Goal: Task Accomplishment & Management: Use online tool/utility

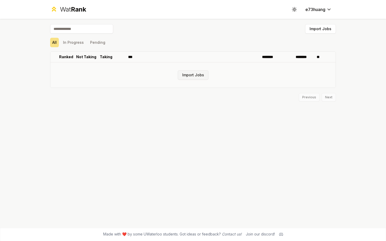
click at [200, 75] on button "Import Jobs" at bounding box center [193, 74] width 31 height 9
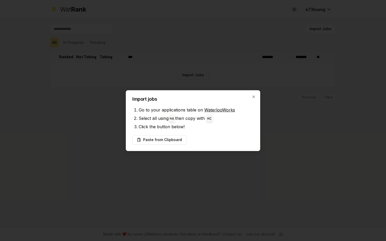
click at [217, 112] on link "WaterlooWorks" at bounding box center [219, 109] width 31 height 5
click at [168, 138] on button "Paste from Clipboard" at bounding box center [159, 139] width 54 height 9
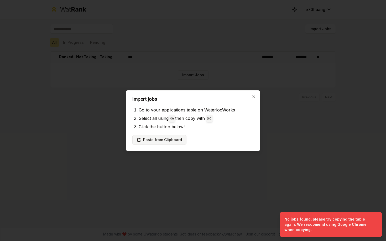
click at [158, 137] on button "Paste from Clipboard" at bounding box center [159, 139] width 54 height 9
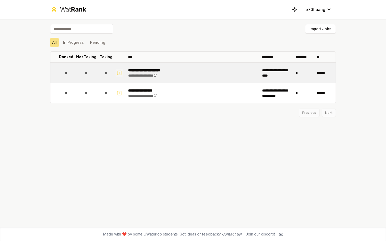
click at [121, 72] on icon "button" at bounding box center [119, 73] width 5 height 6
select select
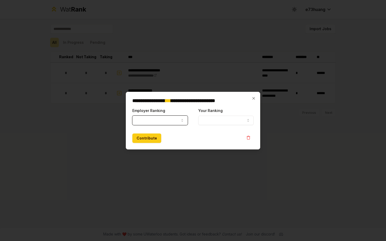
click at [180, 123] on button "Employer Ranking" at bounding box center [159, 120] width 55 height 9
select select "******"
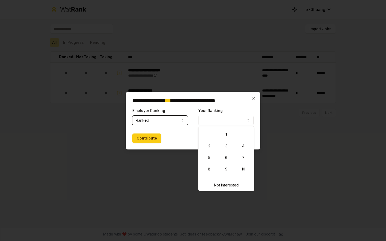
click at [217, 122] on button "Your Ranking" at bounding box center [225, 120] width 55 height 9
select select "*"
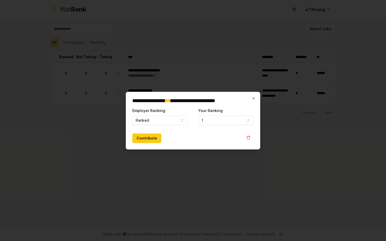
click at [215, 134] on div "Contribute" at bounding box center [192, 138] width 121 height 9
click at [142, 140] on button "Contribute" at bounding box center [146, 138] width 29 height 9
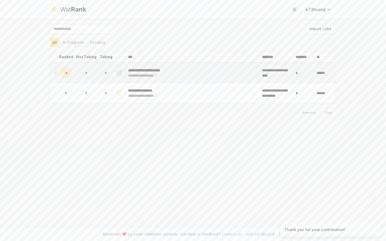
click at [54, 73] on icon at bounding box center [56, 73] width 4 height 6
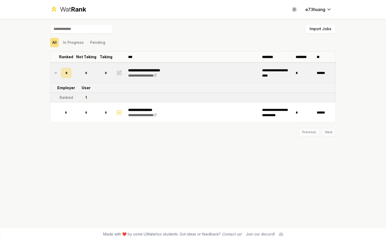
click at [54, 73] on icon at bounding box center [56, 73] width 4 height 6
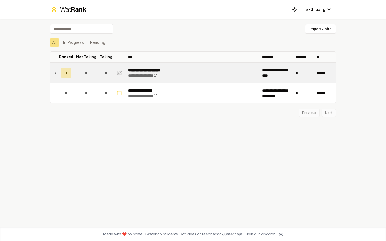
click at [76, 9] on span "Rank" at bounding box center [78, 10] width 15 height 8
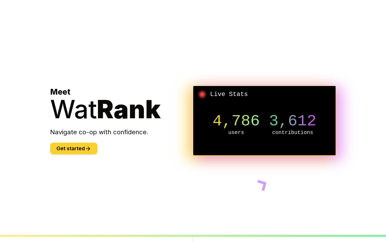
click at [74, 150] on button "Get started" at bounding box center [73, 149] width 47 height 12
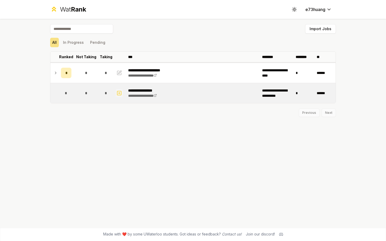
click at [117, 94] on icon "button" at bounding box center [119, 93] width 5 height 6
select select
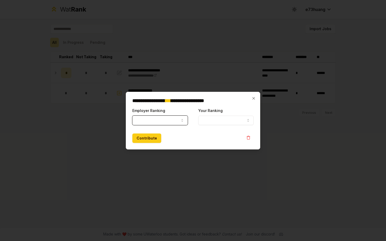
click at [142, 117] on button "Employer Ranking" at bounding box center [159, 120] width 55 height 9
click at [202, 141] on div "Contribute" at bounding box center [192, 138] width 121 height 9
click at [248, 138] on icon "button" at bounding box center [248, 138] width 4 height 4
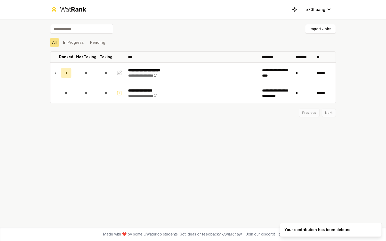
click at [72, 10] on span "Rank" at bounding box center [78, 10] width 15 height 8
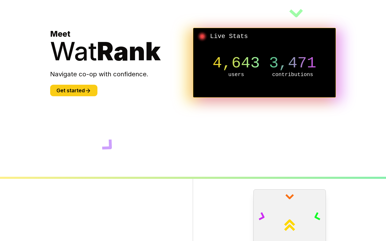
scroll to position [202, 0]
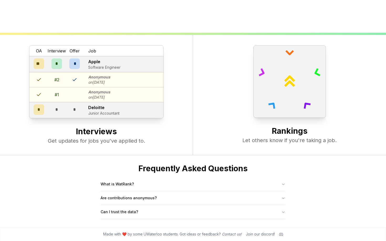
click at [94, 133] on h2 "Interviews" at bounding box center [97, 132] width 172 height 11
click at [126, 198] on button "Are contributions anonymous?" at bounding box center [193, 198] width 185 height 14
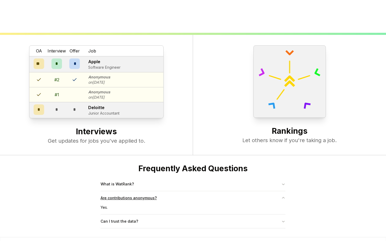
scroll to position [212, 0]
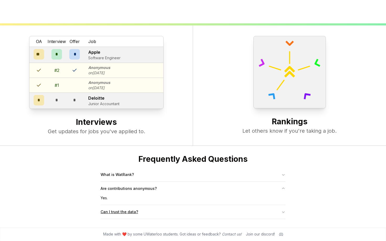
click at [119, 213] on button "Can I trust the data?" at bounding box center [193, 212] width 185 height 14
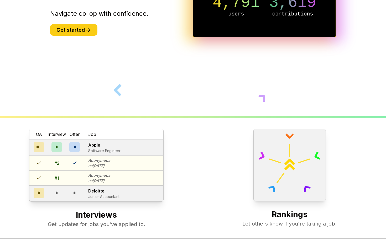
scroll to position [0, 0]
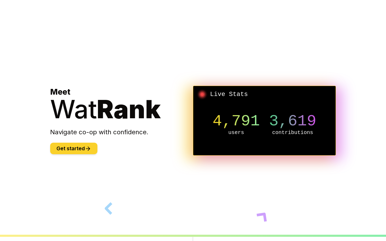
click at [91, 148] on icon at bounding box center [88, 149] width 6 height 6
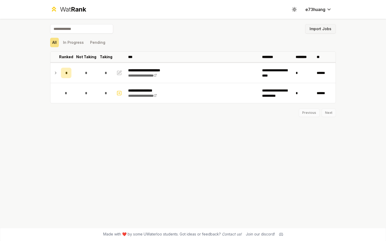
click at [331, 29] on button "Import Jobs" at bounding box center [320, 28] width 31 height 9
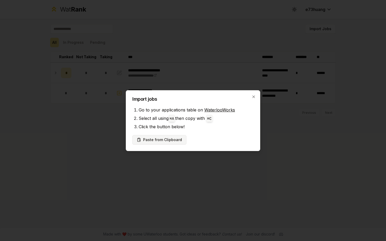
click at [165, 139] on button "Paste from Clipboard" at bounding box center [159, 139] width 54 height 9
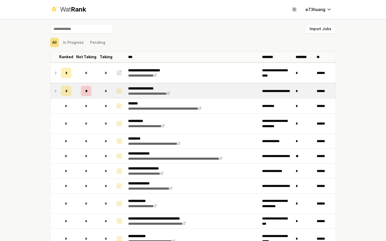
click at [54, 92] on icon at bounding box center [56, 91] width 4 height 6
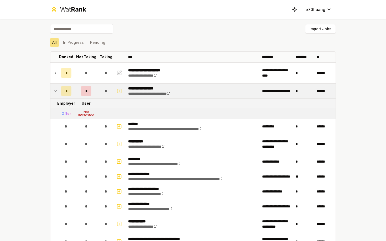
click at [54, 92] on icon at bounding box center [56, 91] width 4 height 6
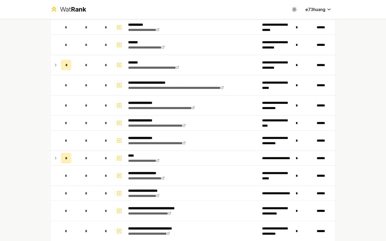
scroll to position [330, 0]
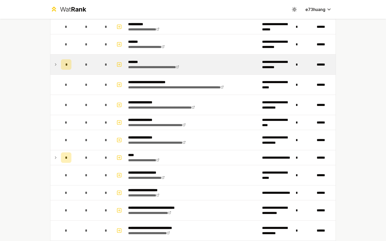
click at [55, 66] on icon at bounding box center [56, 64] width 4 height 6
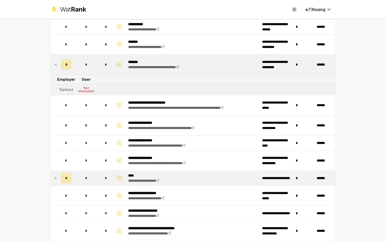
click at [55, 177] on icon at bounding box center [55, 178] width 1 height 2
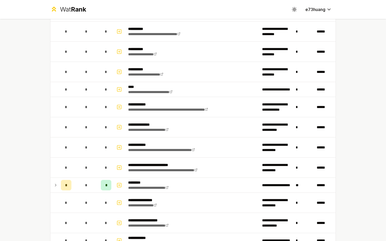
scroll to position [735, 0]
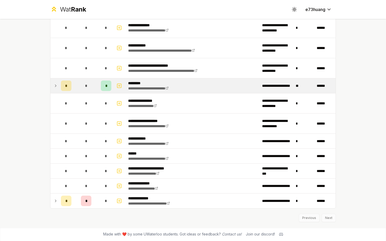
click at [54, 87] on icon at bounding box center [56, 86] width 4 height 6
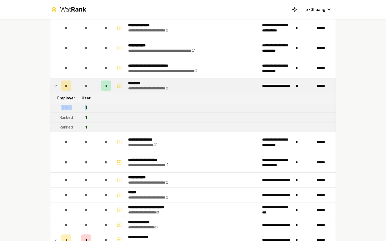
drag, startPoint x: 60, startPoint y: 107, endPoint x: 95, endPoint y: 108, distance: 34.7
click at [95, 108] on tr "Offer 1" at bounding box center [192, 108] width 285 height 10
click at [95, 108] on td "1" at bounding box center [86, 107] width 25 height 9
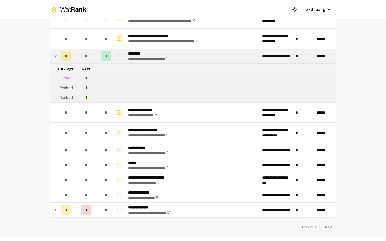
scroll to position [769, 0]
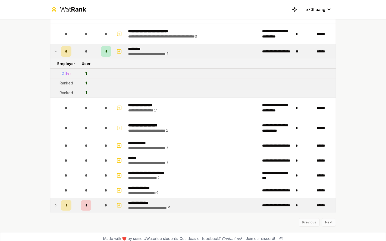
click at [58, 208] on td at bounding box center [54, 205] width 8 height 15
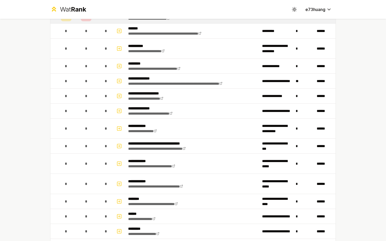
scroll to position [0, 0]
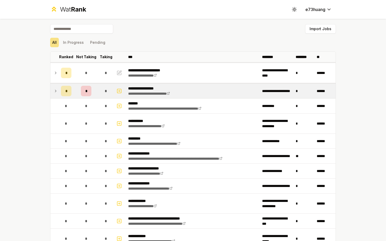
click at [55, 94] on icon at bounding box center [56, 91] width 4 height 6
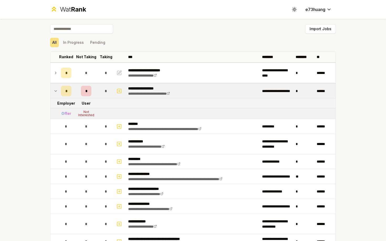
click at [55, 94] on icon at bounding box center [56, 91] width 4 height 6
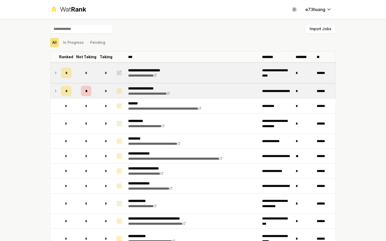
click at [54, 74] on icon at bounding box center [56, 73] width 4 height 6
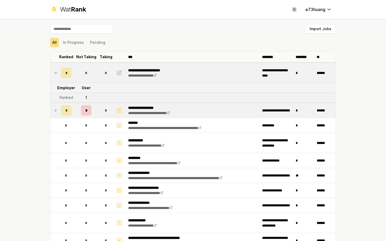
click at [54, 74] on icon at bounding box center [56, 73] width 4 height 6
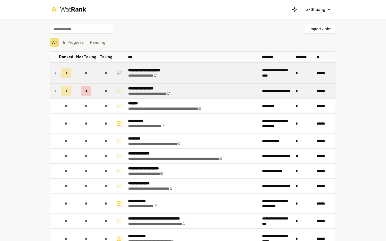
click at [55, 71] on icon at bounding box center [56, 73] width 4 height 6
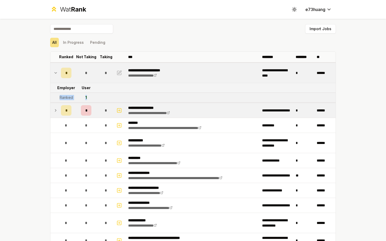
drag, startPoint x: 59, startPoint y: 98, endPoint x: 105, endPoint y: 98, distance: 46.0
click at [105, 98] on tr "Ranked 1" at bounding box center [192, 98] width 285 height 10
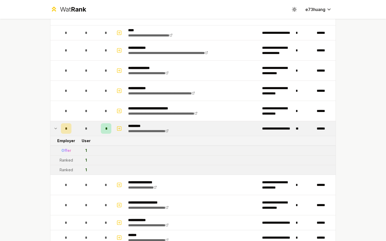
scroll to position [741, 0]
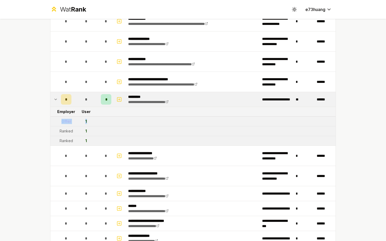
drag, startPoint x: 59, startPoint y: 121, endPoint x: 95, endPoint y: 121, distance: 36.0
click at [95, 121] on tr "Offer 1" at bounding box center [192, 122] width 285 height 10
click at [95, 121] on td "1" at bounding box center [86, 121] width 25 height 9
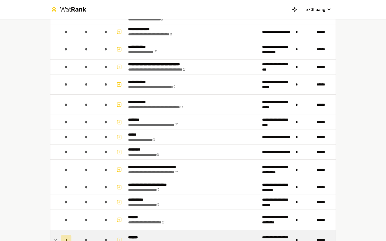
scroll to position [0, 0]
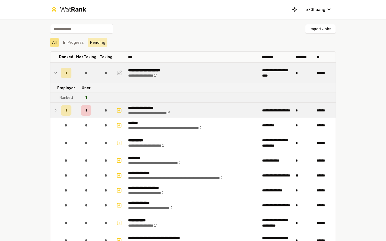
click at [91, 40] on button "Pending" at bounding box center [97, 42] width 19 height 9
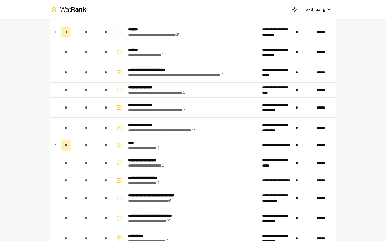
scroll to position [348, 0]
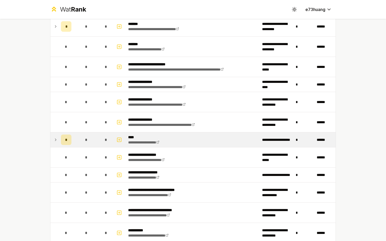
click at [54, 139] on icon at bounding box center [56, 140] width 4 height 6
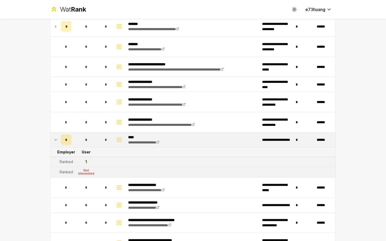
click at [54, 139] on icon at bounding box center [56, 140] width 4 height 6
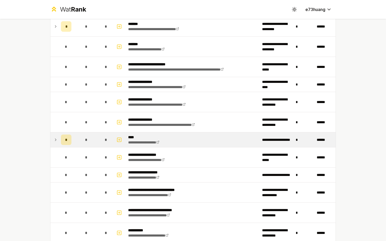
click at [54, 139] on icon at bounding box center [56, 140] width 4 height 6
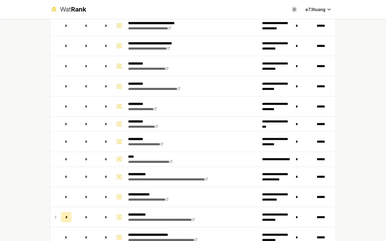
scroll to position [638, 0]
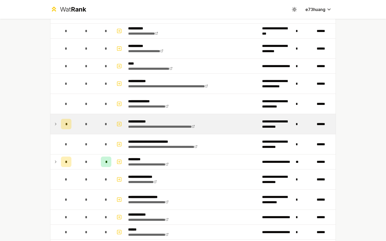
click at [56, 121] on icon at bounding box center [56, 124] width 4 height 6
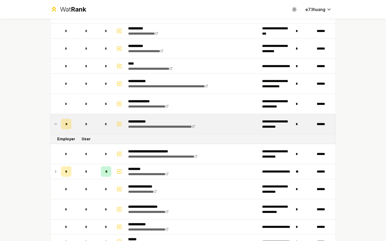
click at [56, 121] on icon at bounding box center [56, 124] width 4 height 6
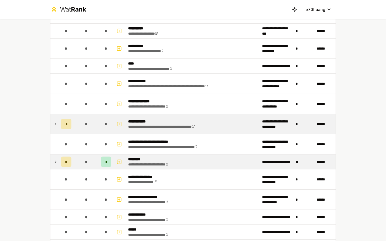
click at [57, 161] on icon at bounding box center [56, 162] width 4 height 6
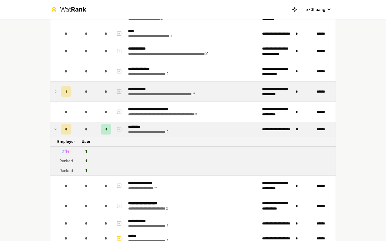
scroll to position [753, 0]
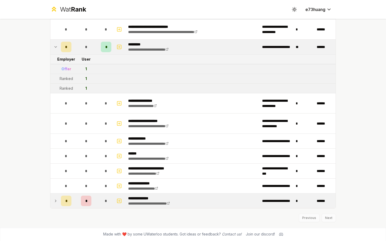
click at [53, 201] on td at bounding box center [54, 201] width 8 height 15
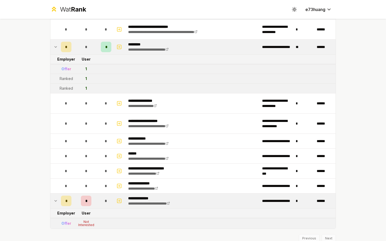
click at [53, 201] on td at bounding box center [54, 201] width 8 height 15
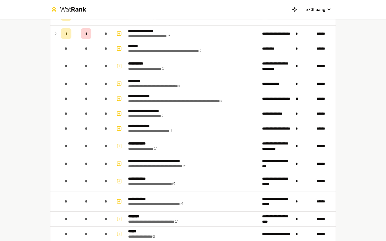
scroll to position [0, 0]
